Goal: Information Seeking & Learning: Check status

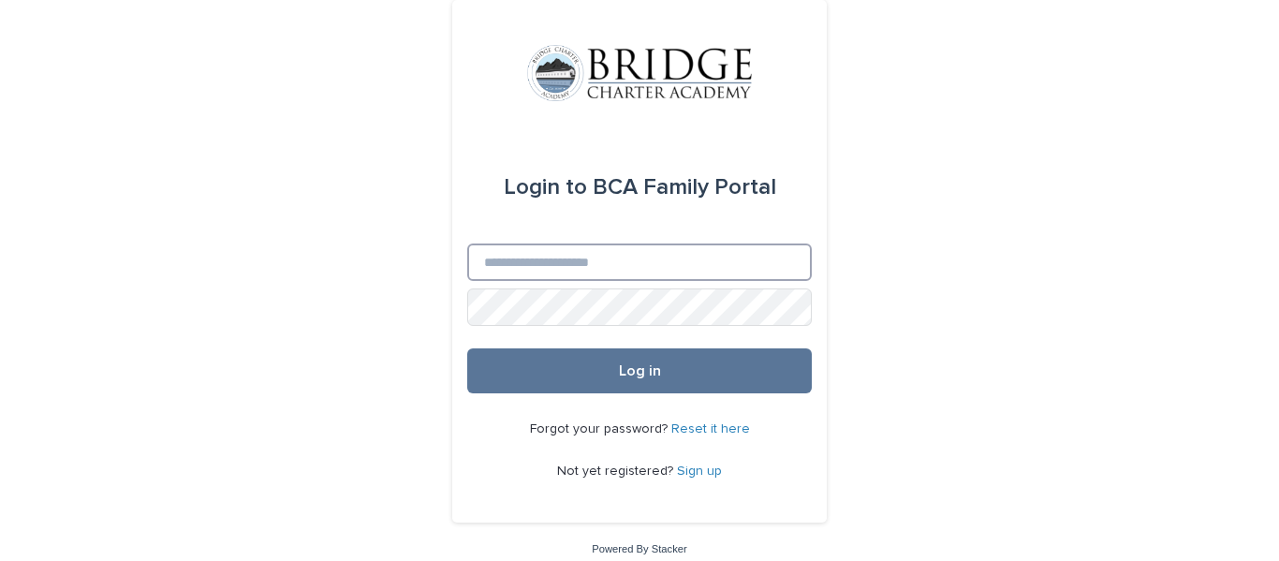
click at [577, 259] on input "Email" at bounding box center [639, 261] width 345 height 37
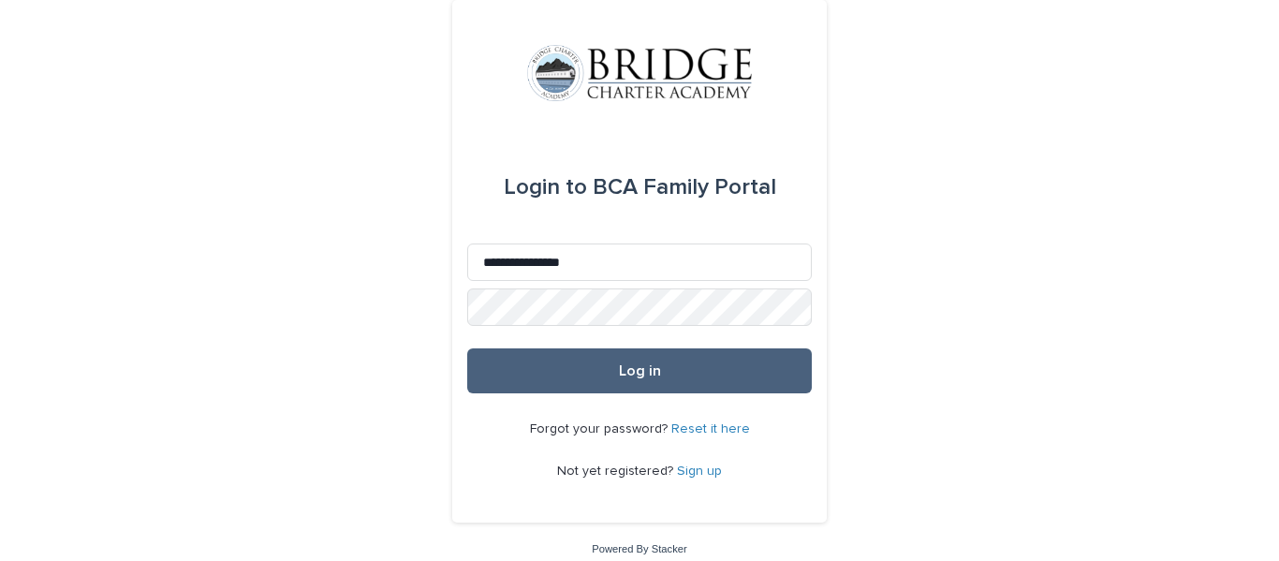
click at [645, 374] on span "Log in" at bounding box center [640, 370] width 42 height 15
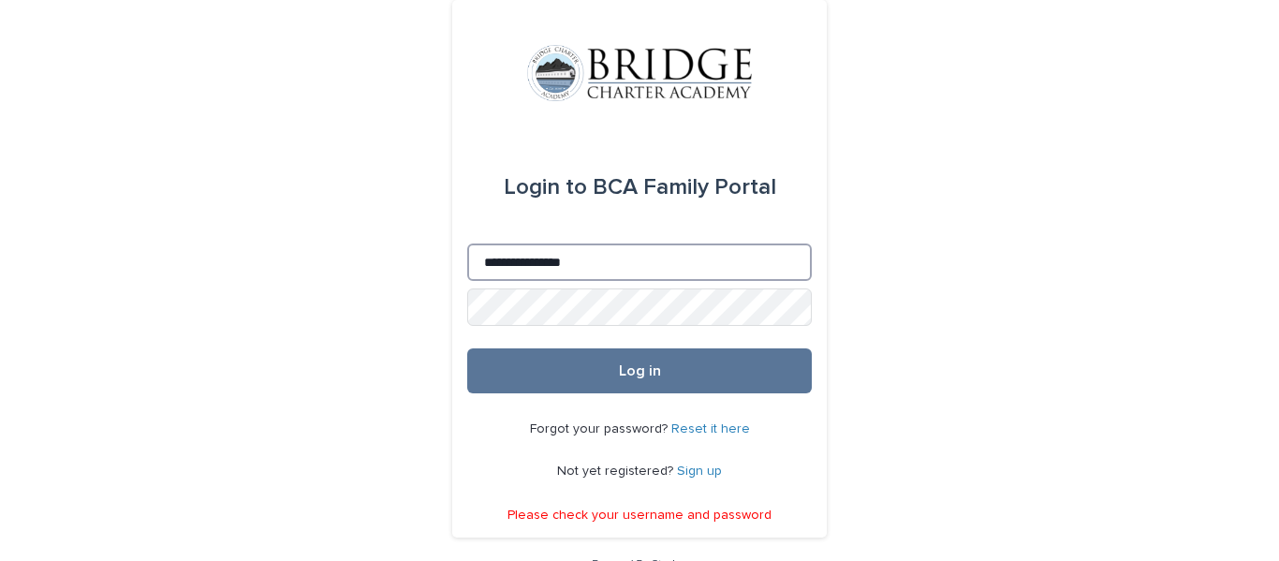
drag, startPoint x: 485, startPoint y: 259, endPoint x: 458, endPoint y: 259, distance: 27.2
click at [458, 259] on div "**********" at bounding box center [639, 269] width 375 height 538
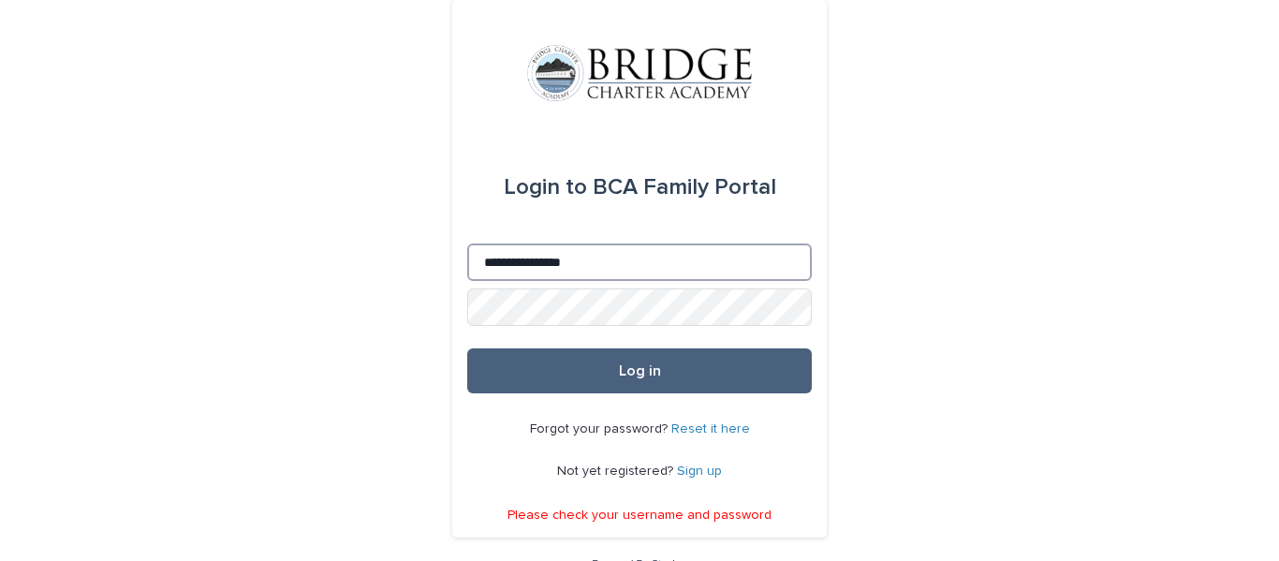
type input "**********"
click at [636, 370] on span "Log in" at bounding box center [640, 370] width 42 height 15
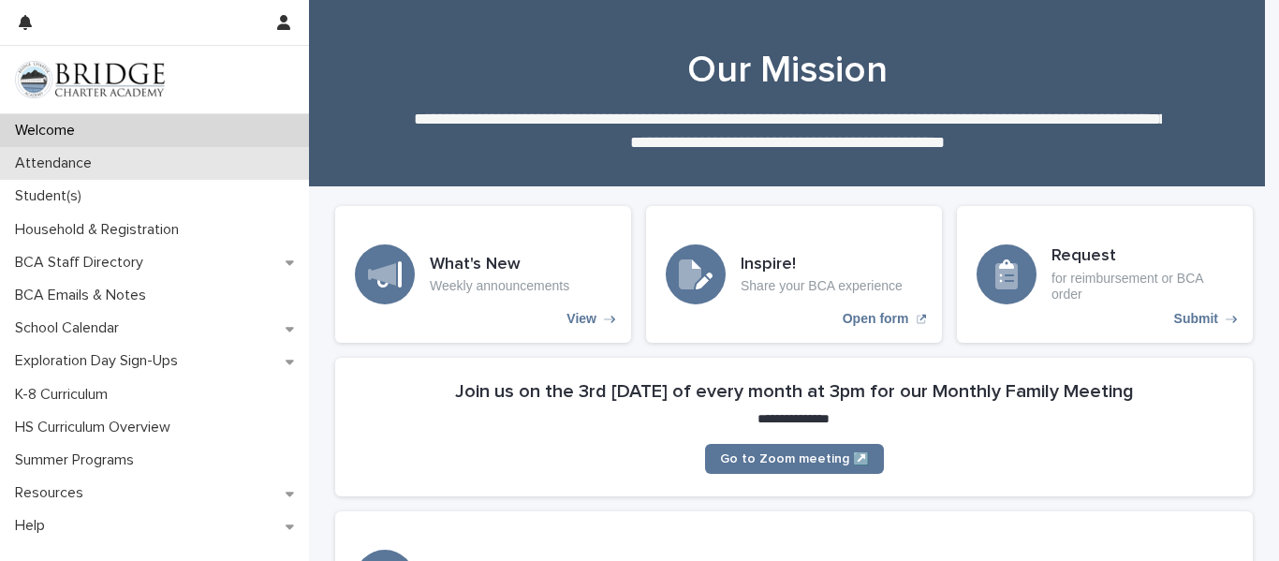
click at [81, 166] on p "Attendance" at bounding box center [56, 164] width 99 height 18
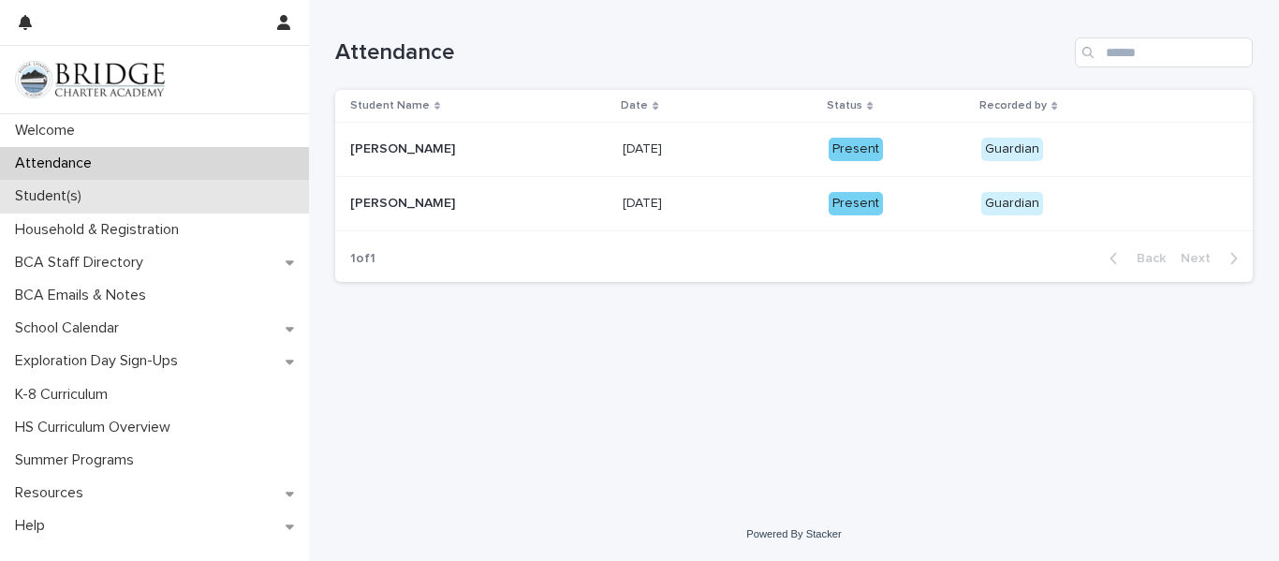
click at [75, 202] on p "Student(s)" at bounding box center [51, 196] width 89 height 18
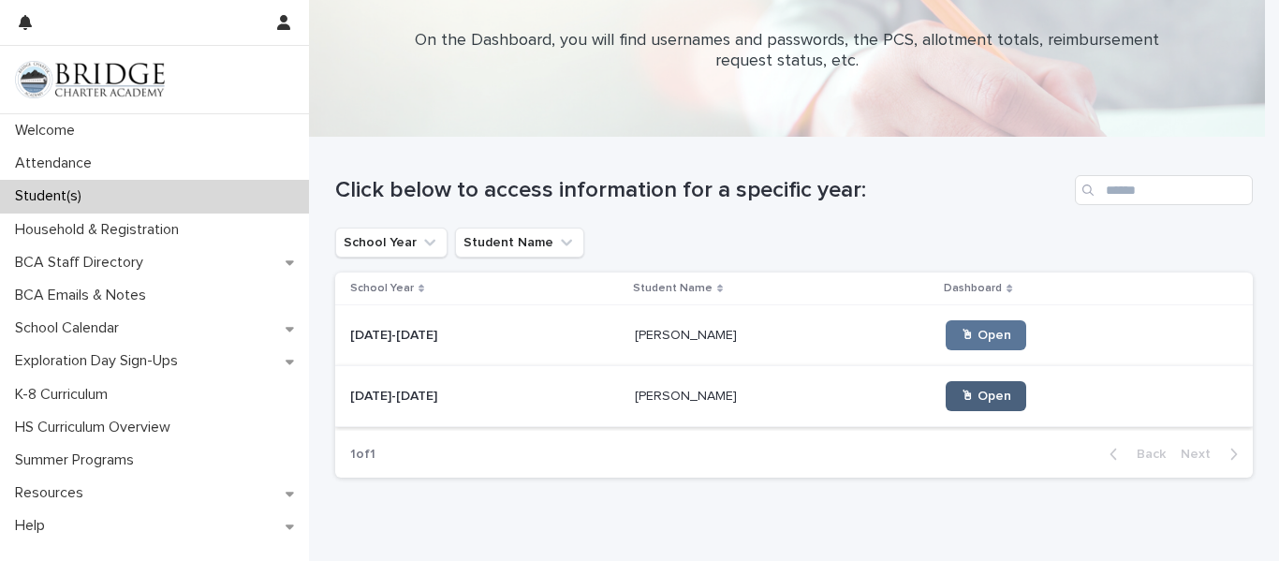
scroll to position [94, 0]
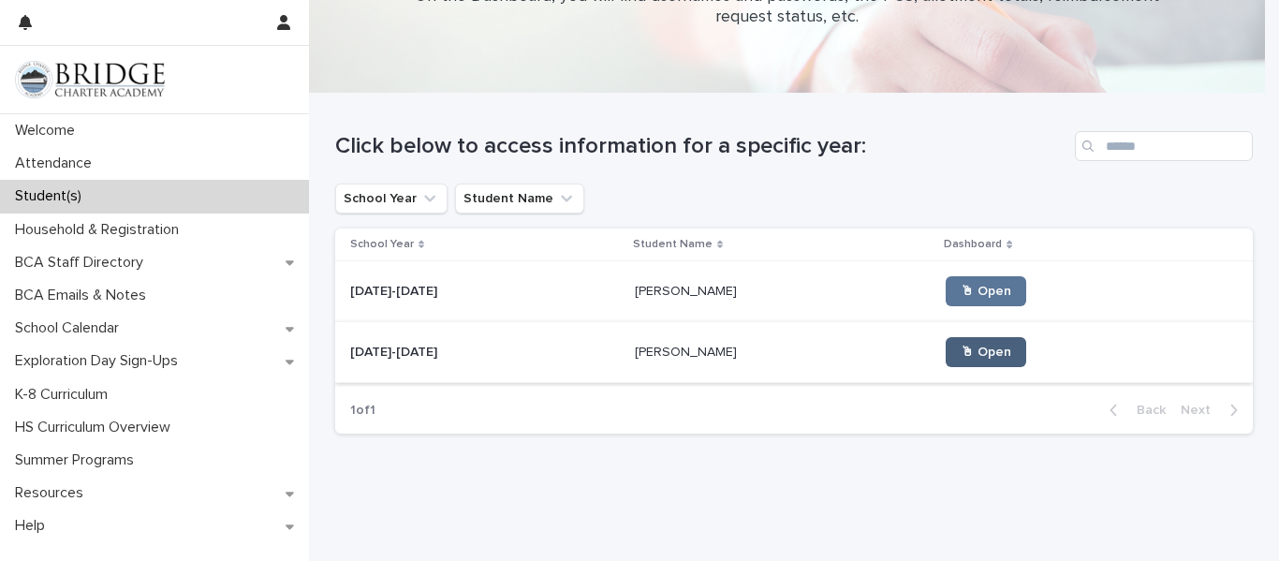
click at [946, 358] on link "🖱 Open" at bounding box center [986, 352] width 81 height 30
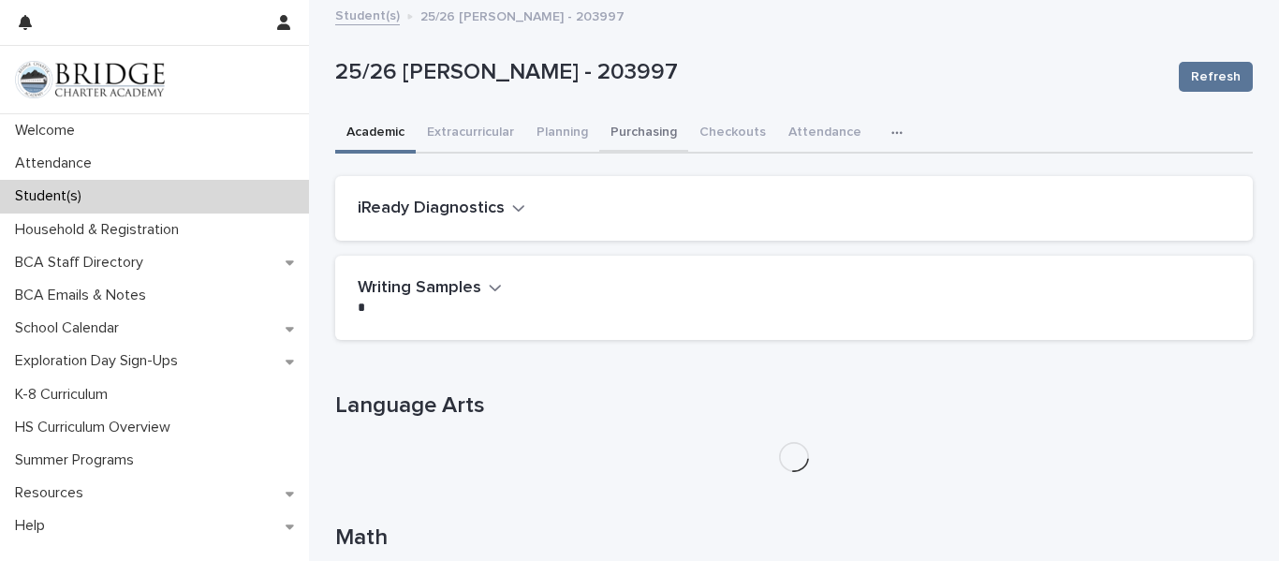
click at [634, 133] on button "Purchasing" at bounding box center [643, 133] width 89 height 39
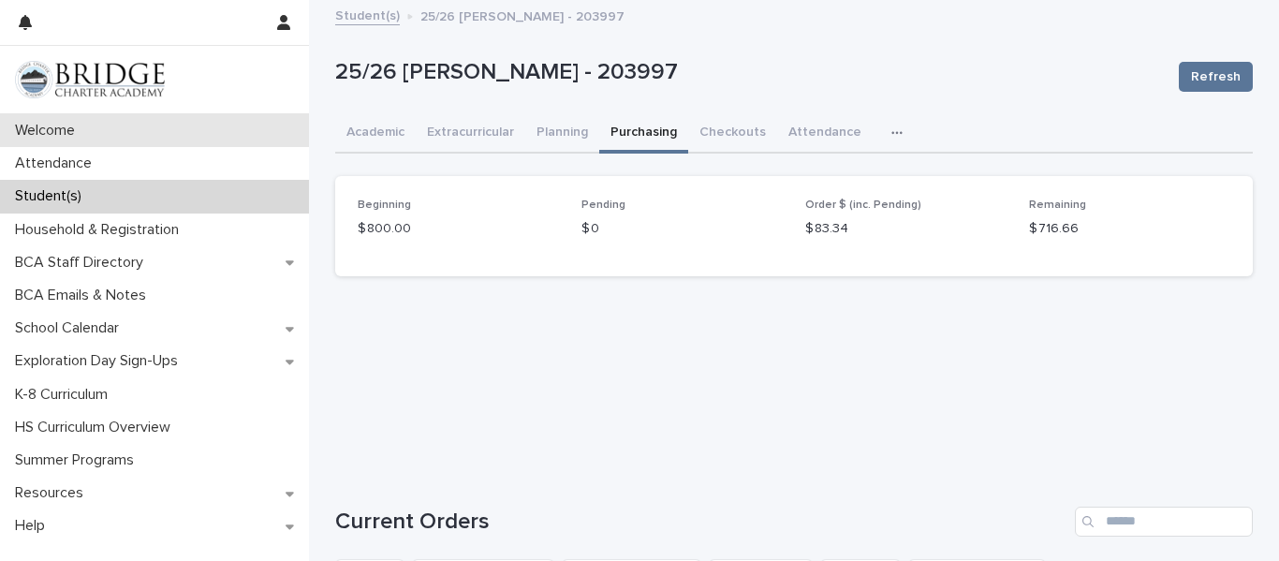
click at [69, 129] on p "Welcome" at bounding box center [48, 131] width 82 height 18
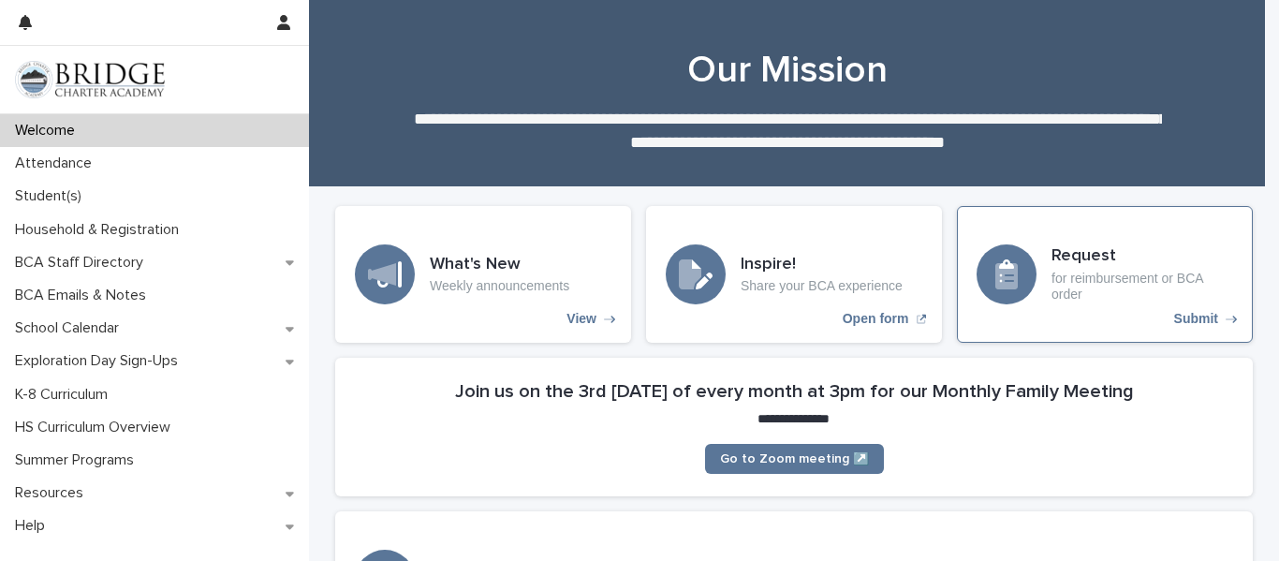
click at [1191, 315] on p "Submit" at bounding box center [1196, 319] width 44 height 16
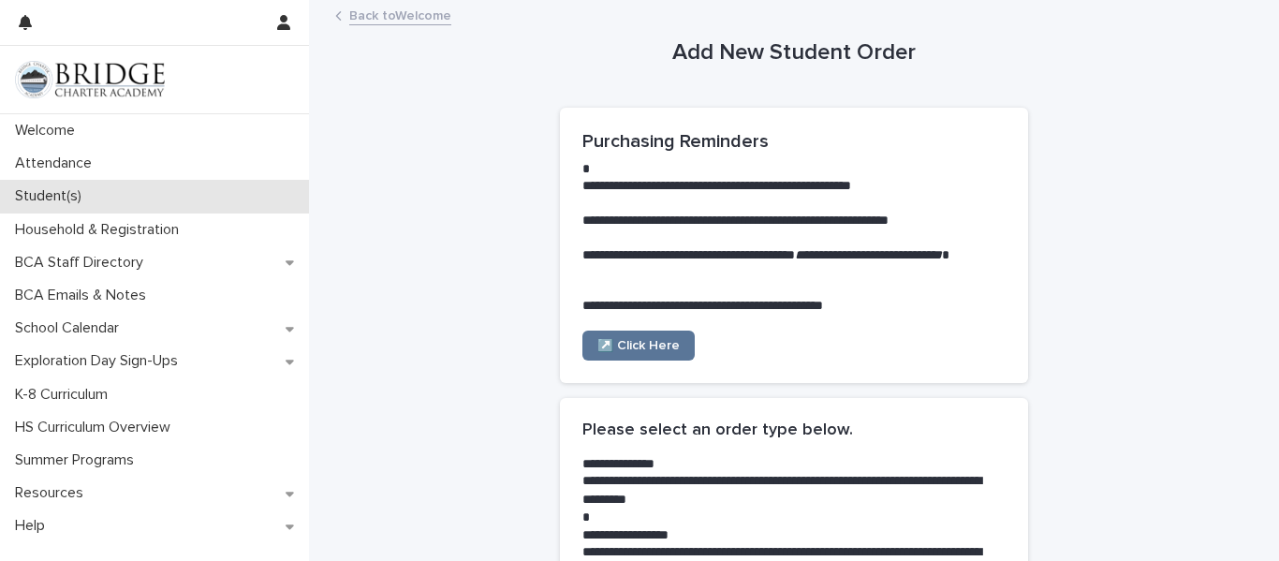
click at [78, 199] on p "Student(s)" at bounding box center [51, 196] width 89 height 18
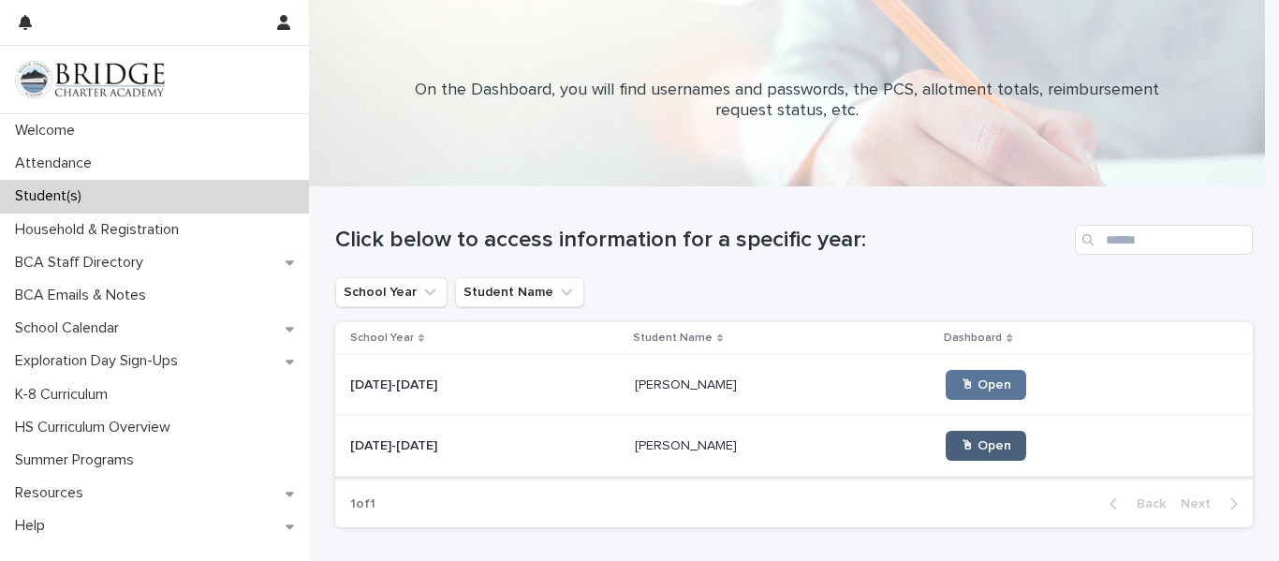
click at [961, 452] on span "🖱 Open" at bounding box center [986, 445] width 51 height 13
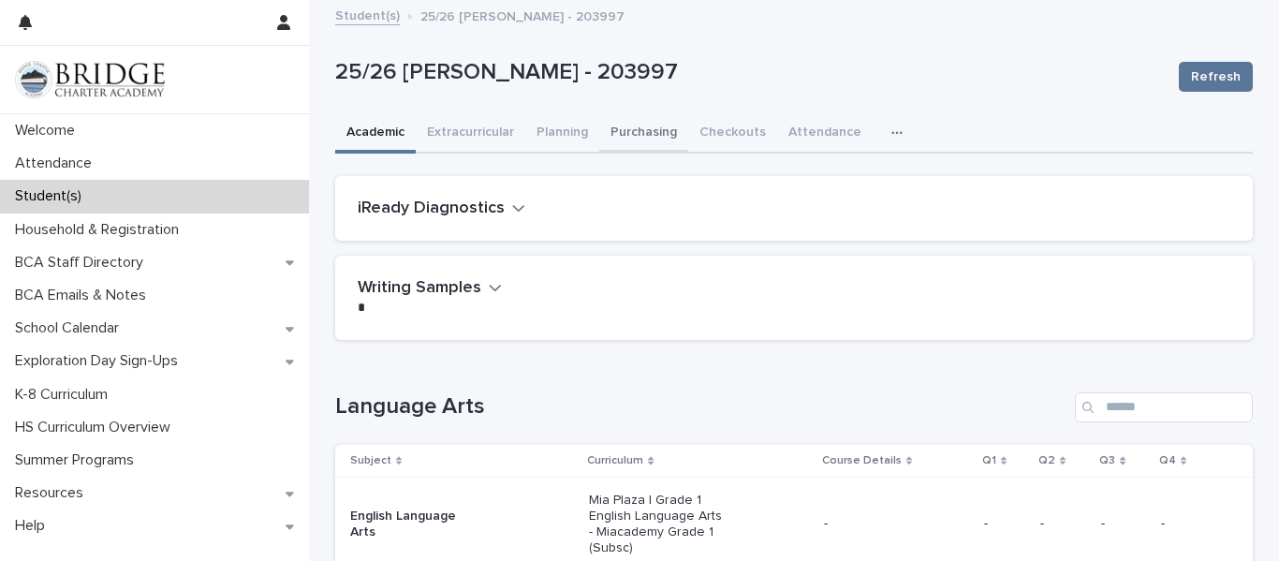
click at [635, 132] on button "Purchasing" at bounding box center [643, 133] width 89 height 39
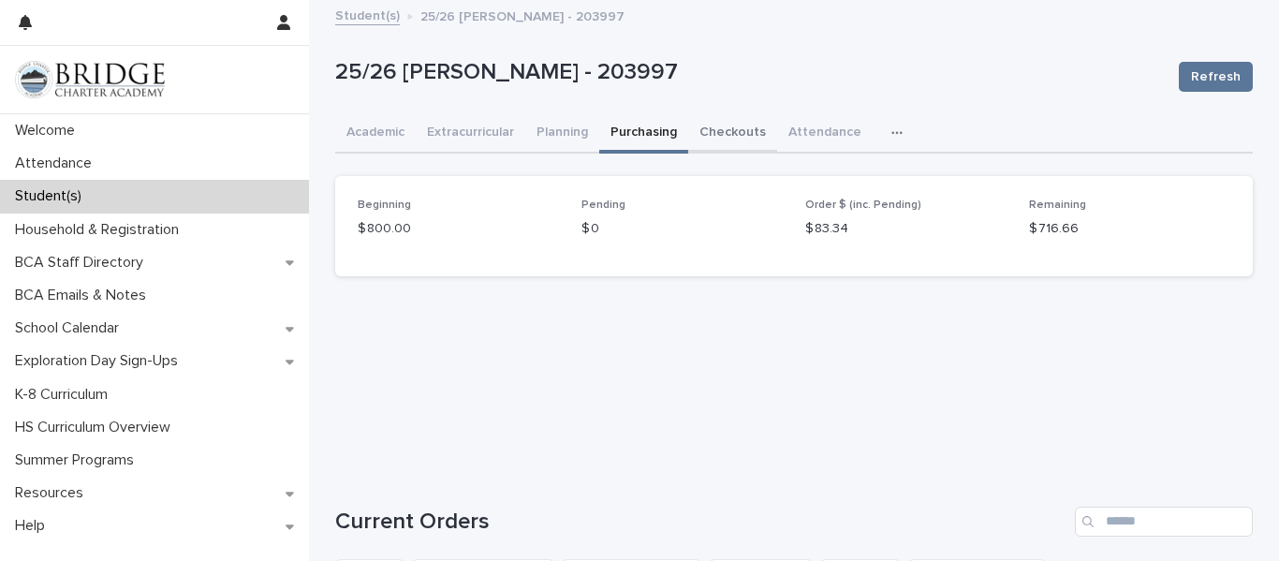
click at [730, 125] on button "Checkouts" at bounding box center [732, 133] width 89 height 39
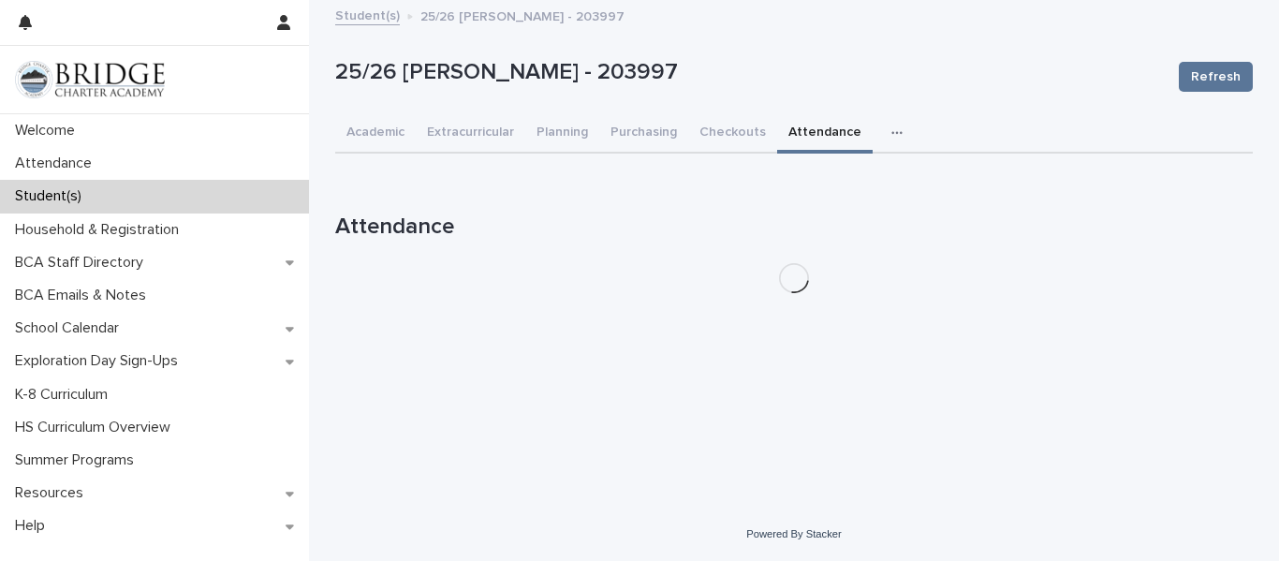
click at [804, 129] on button "Attendance" at bounding box center [825, 133] width 96 height 39
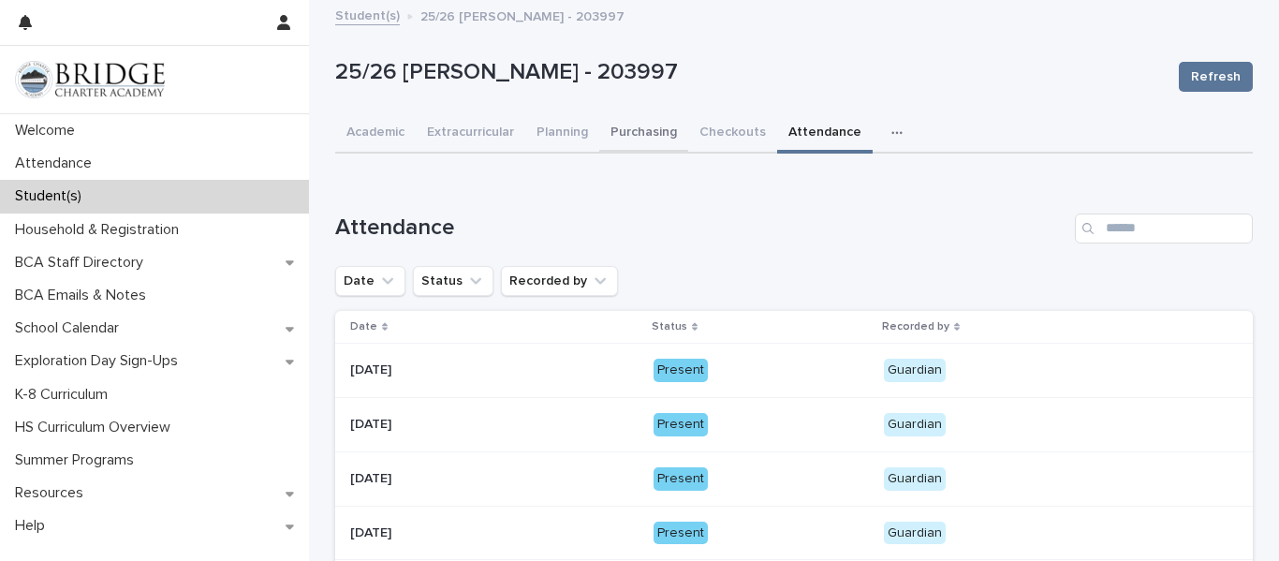
click at [627, 127] on button "Purchasing" at bounding box center [643, 133] width 89 height 39
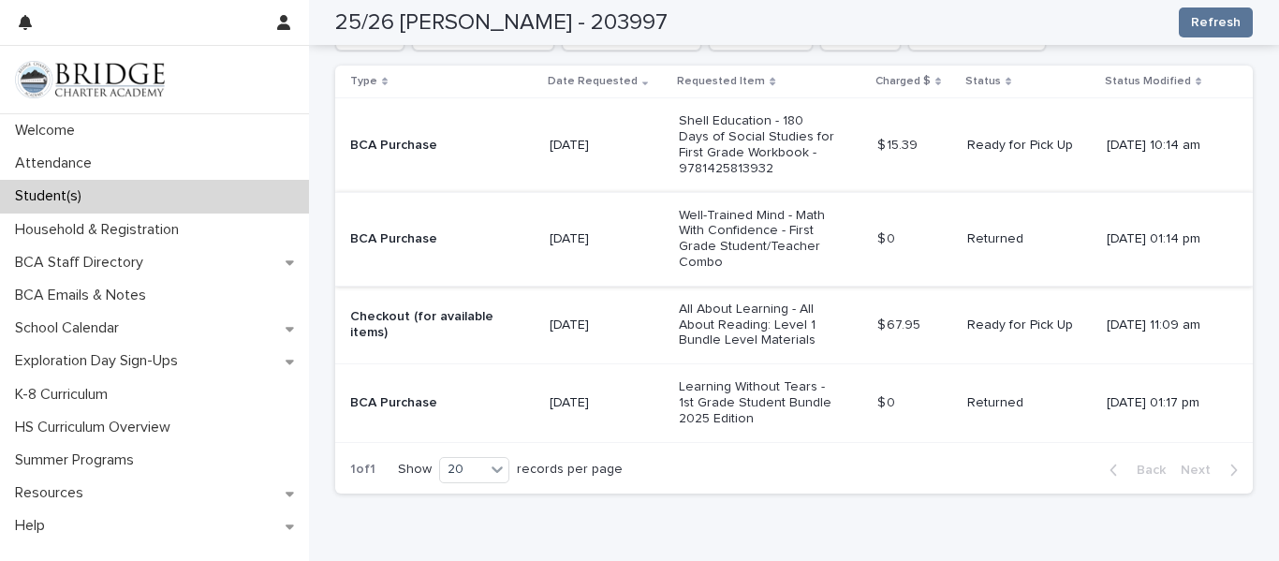
scroll to position [562, 0]
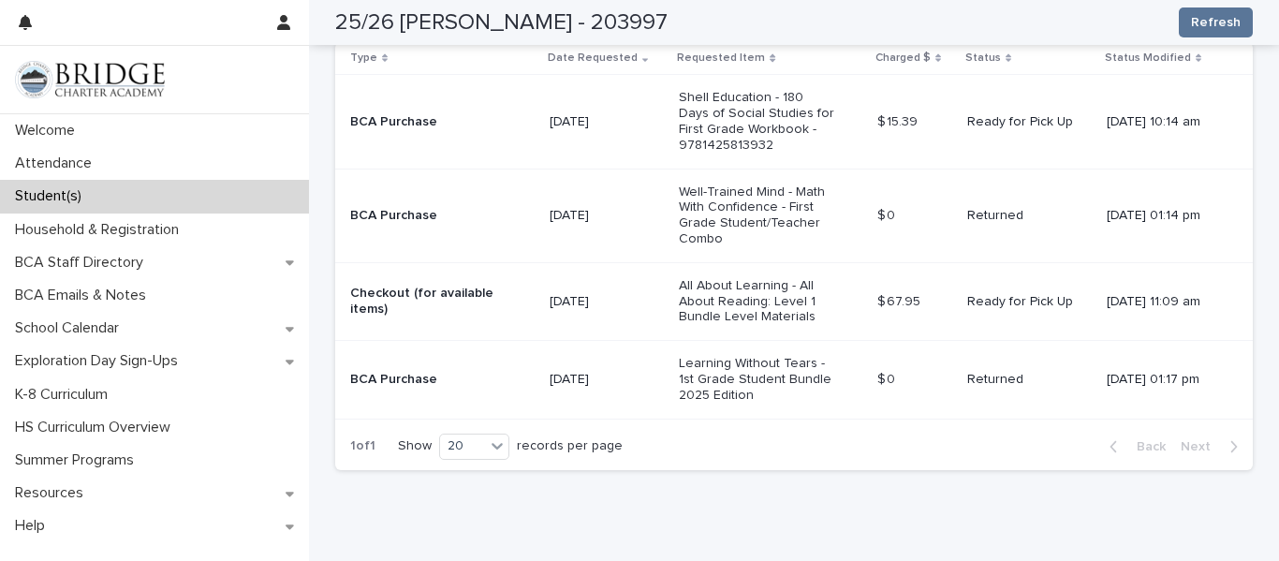
click at [779, 305] on p "All About Learning - All About Reading: Level 1 Bundle Level Materials" at bounding box center [757, 301] width 156 height 47
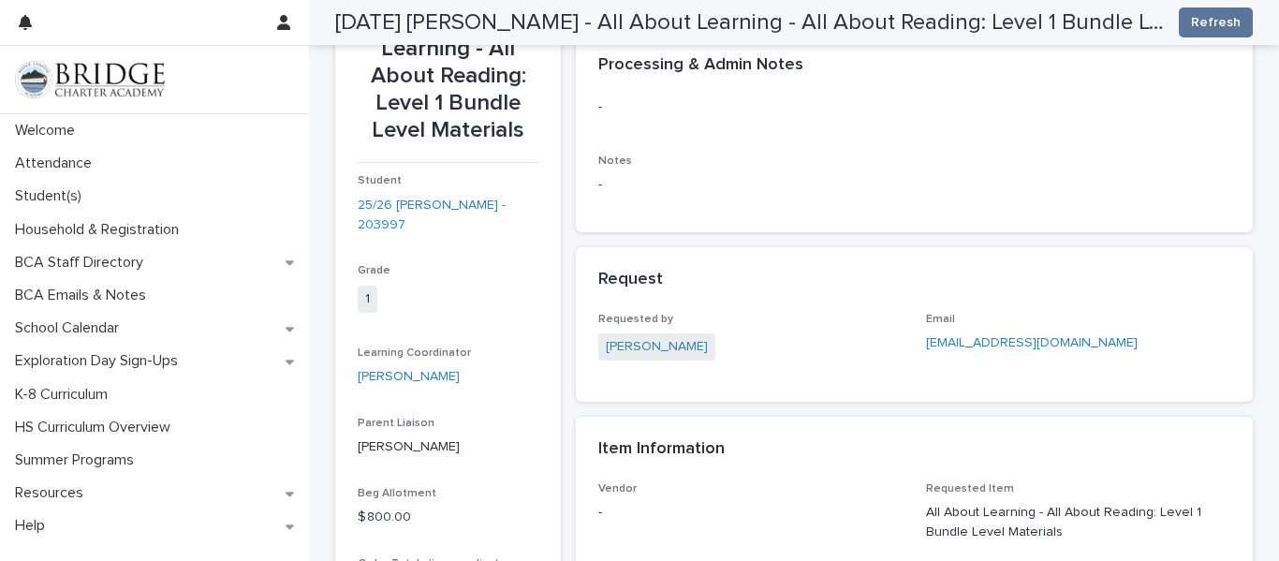
scroll to position [187, 0]
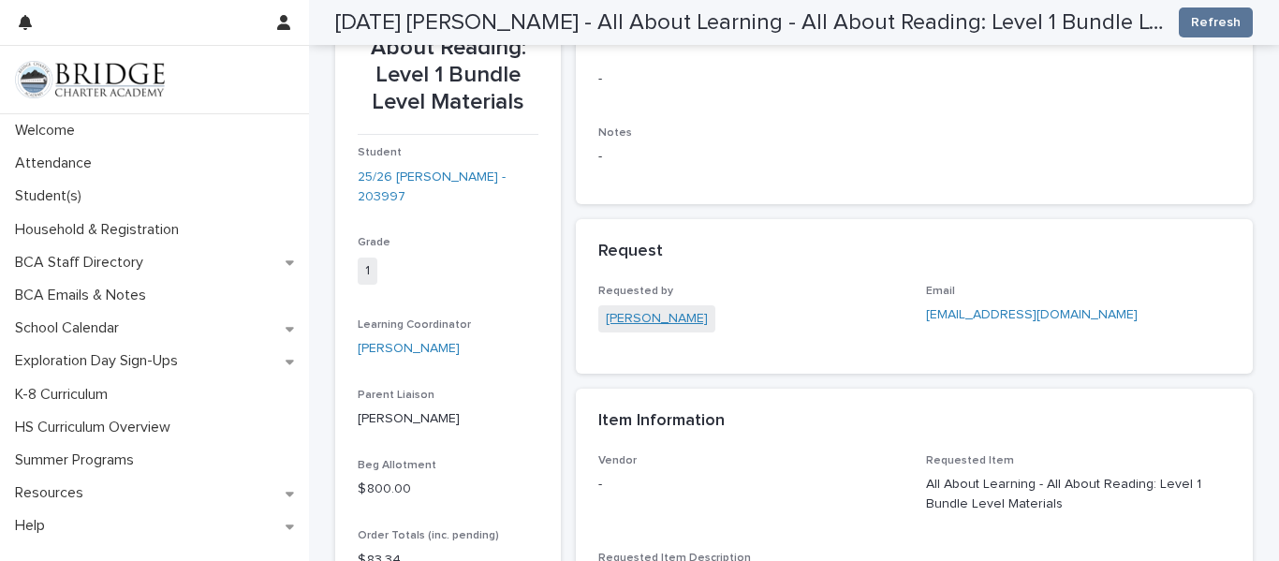
click at [616, 320] on link "[PERSON_NAME]" at bounding box center [657, 319] width 102 height 20
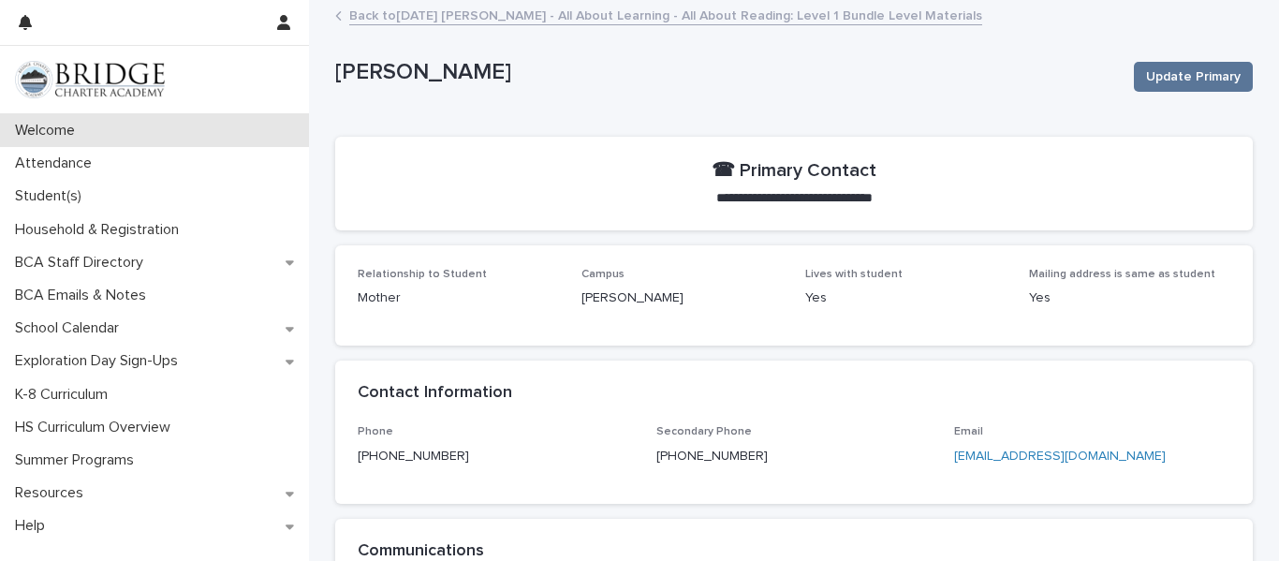
click at [64, 128] on p "Welcome" at bounding box center [48, 131] width 82 height 18
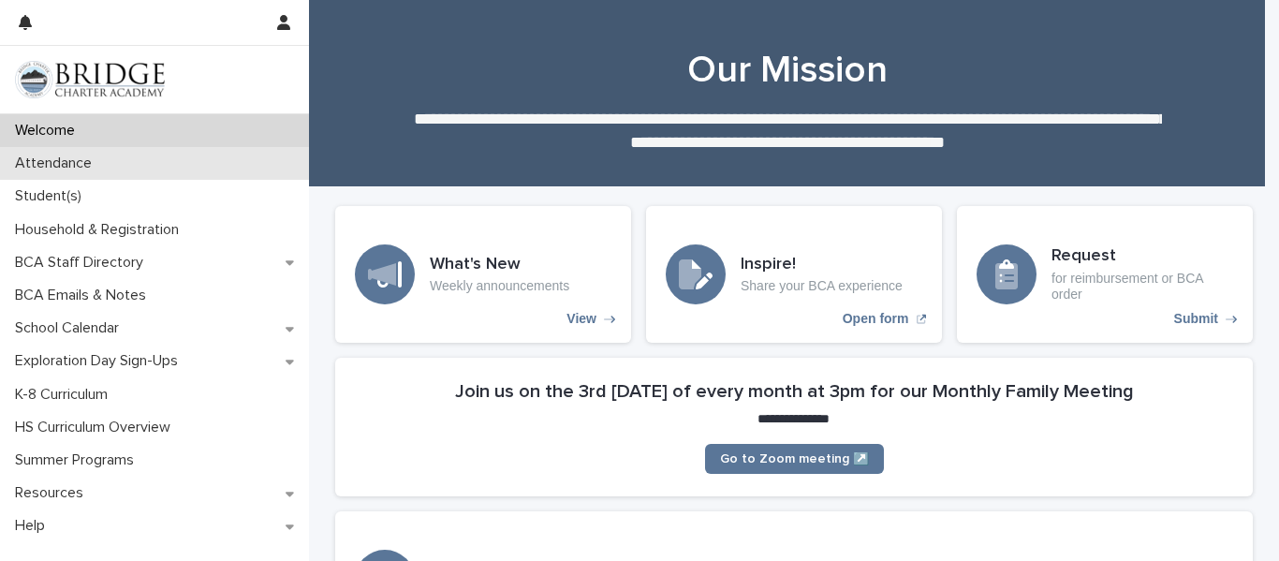
click at [74, 162] on p "Attendance" at bounding box center [56, 164] width 99 height 18
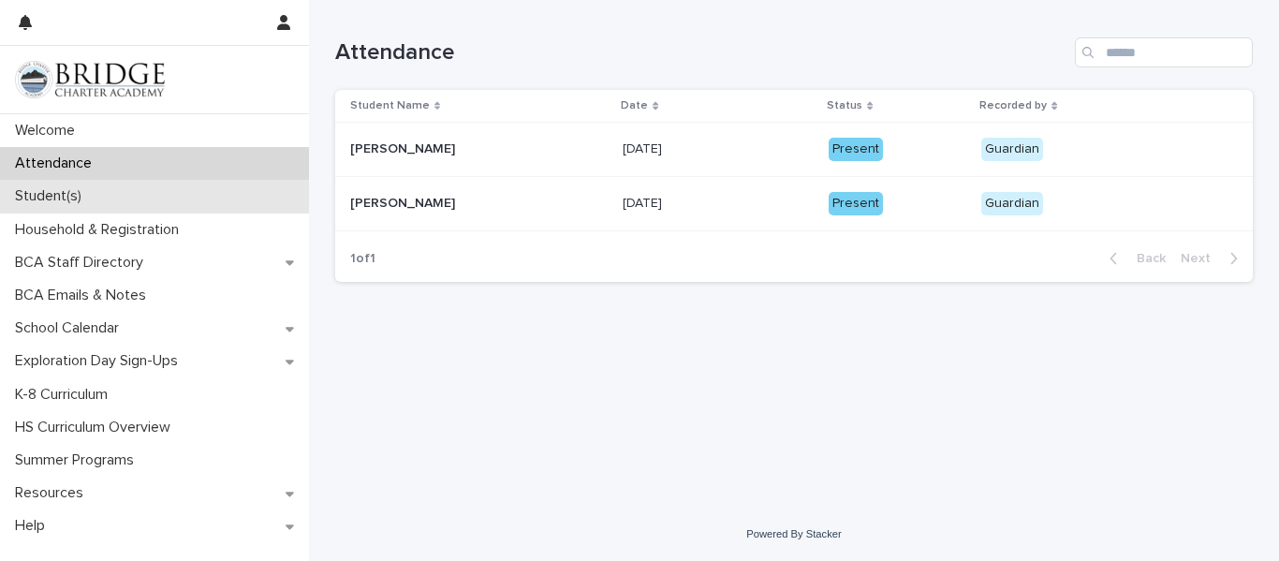
click at [76, 203] on p "Student(s)" at bounding box center [51, 196] width 89 height 18
